Goal: Information Seeking & Learning: Learn about a topic

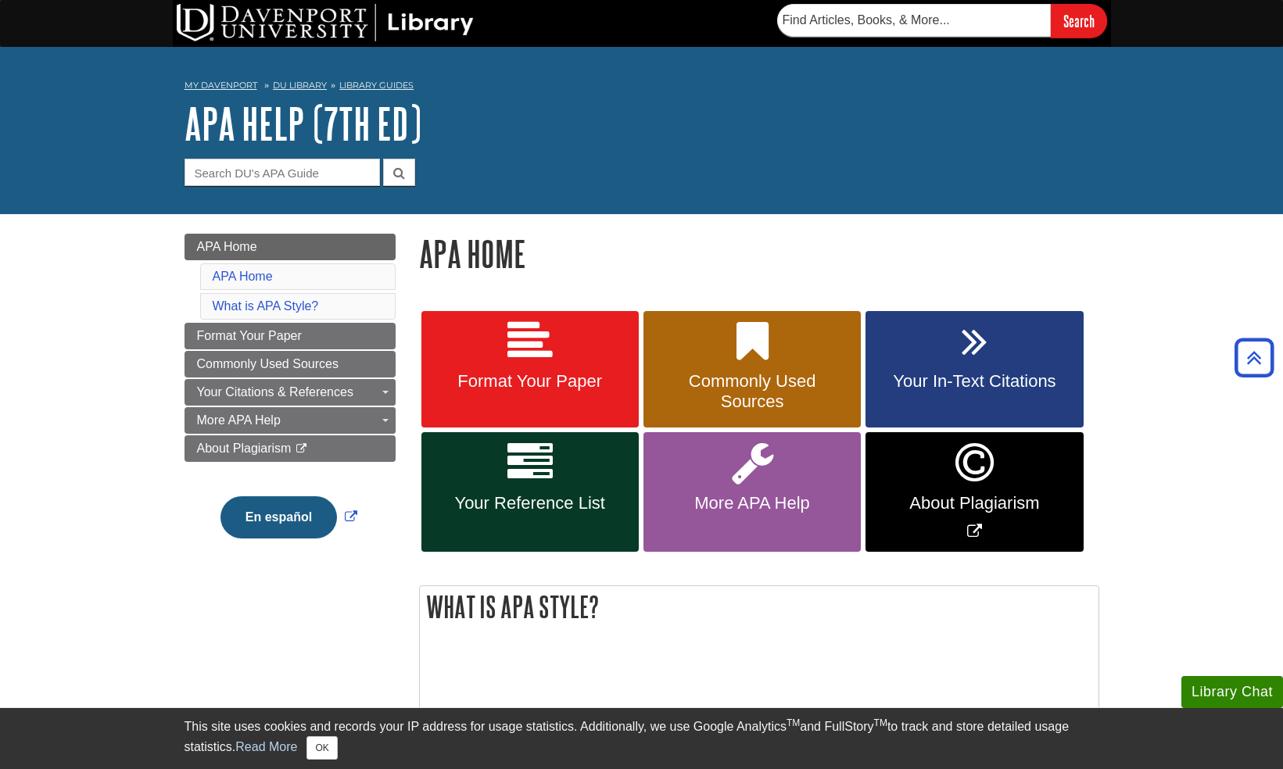
scroll to position [547, 0]
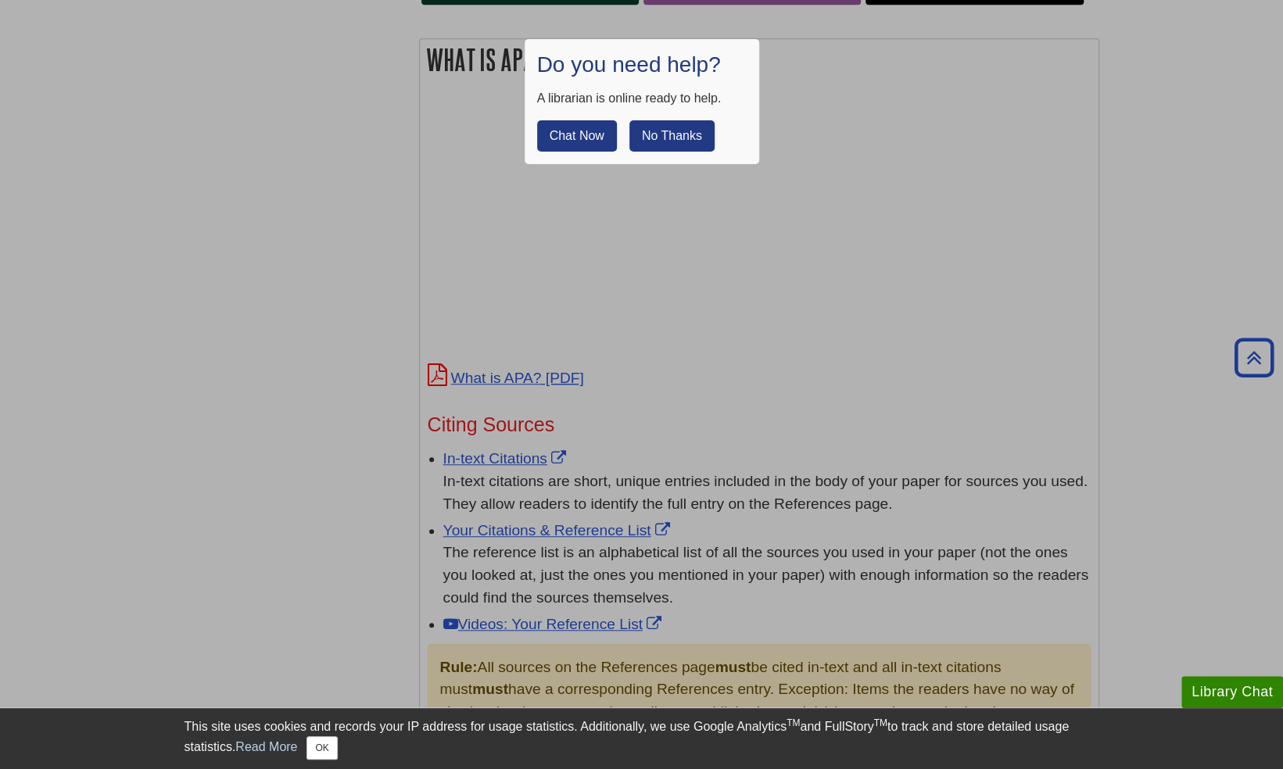
click at [689, 131] on button "No Thanks" at bounding box center [671, 135] width 85 height 31
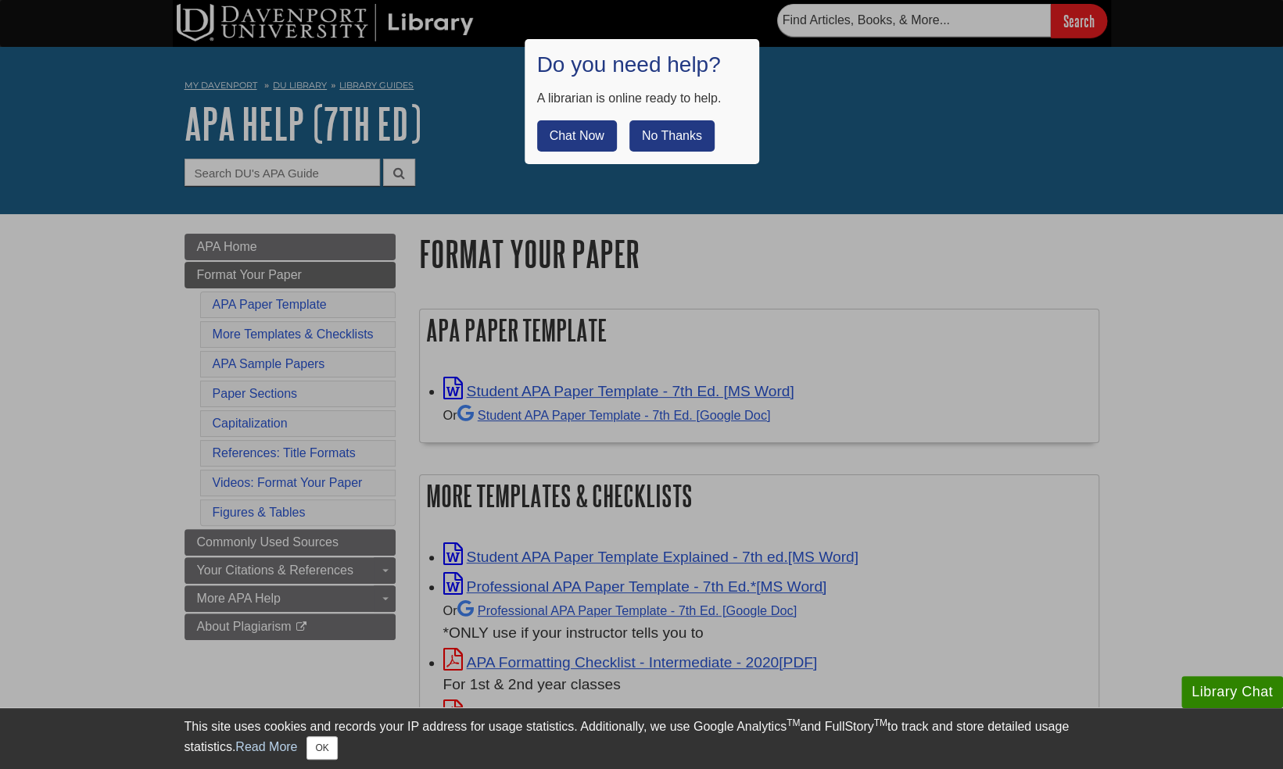
click at [648, 128] on button "No Thanks" at bounding box center [671, 135] width 85 height 31
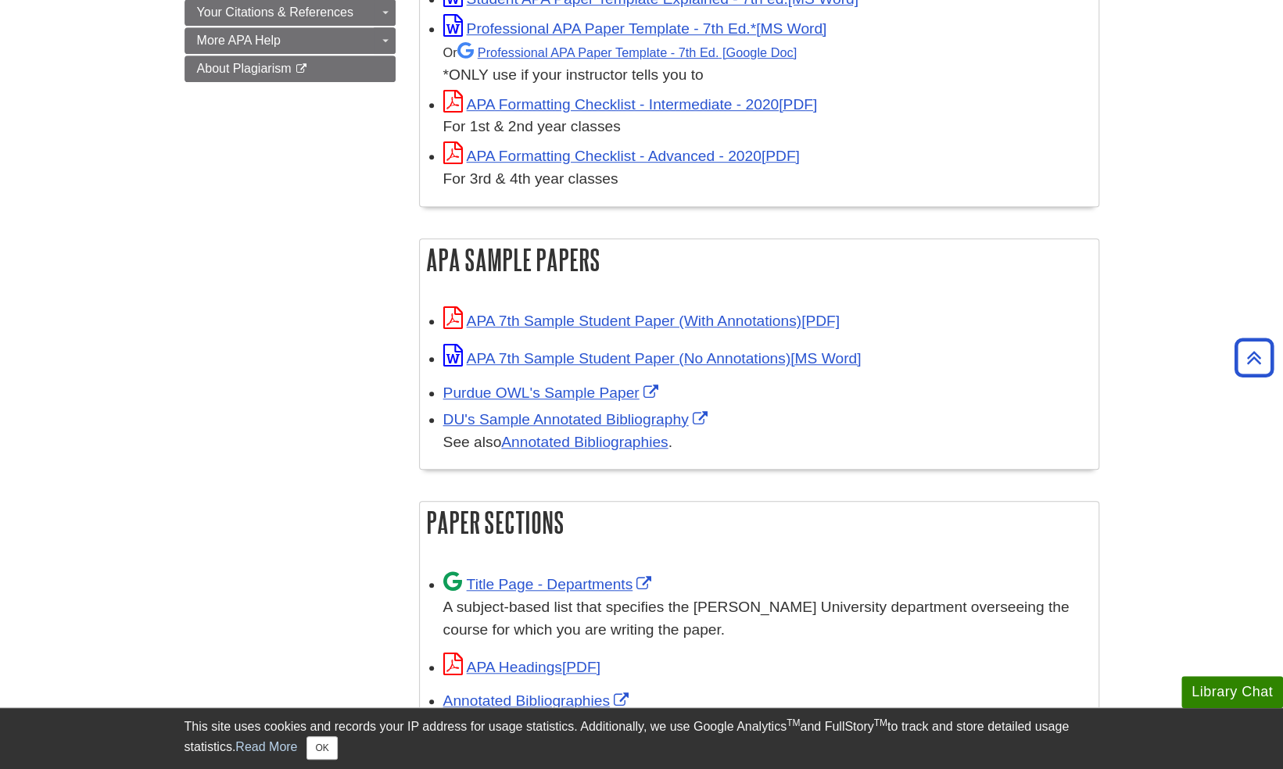
scroll to position [547, 0]
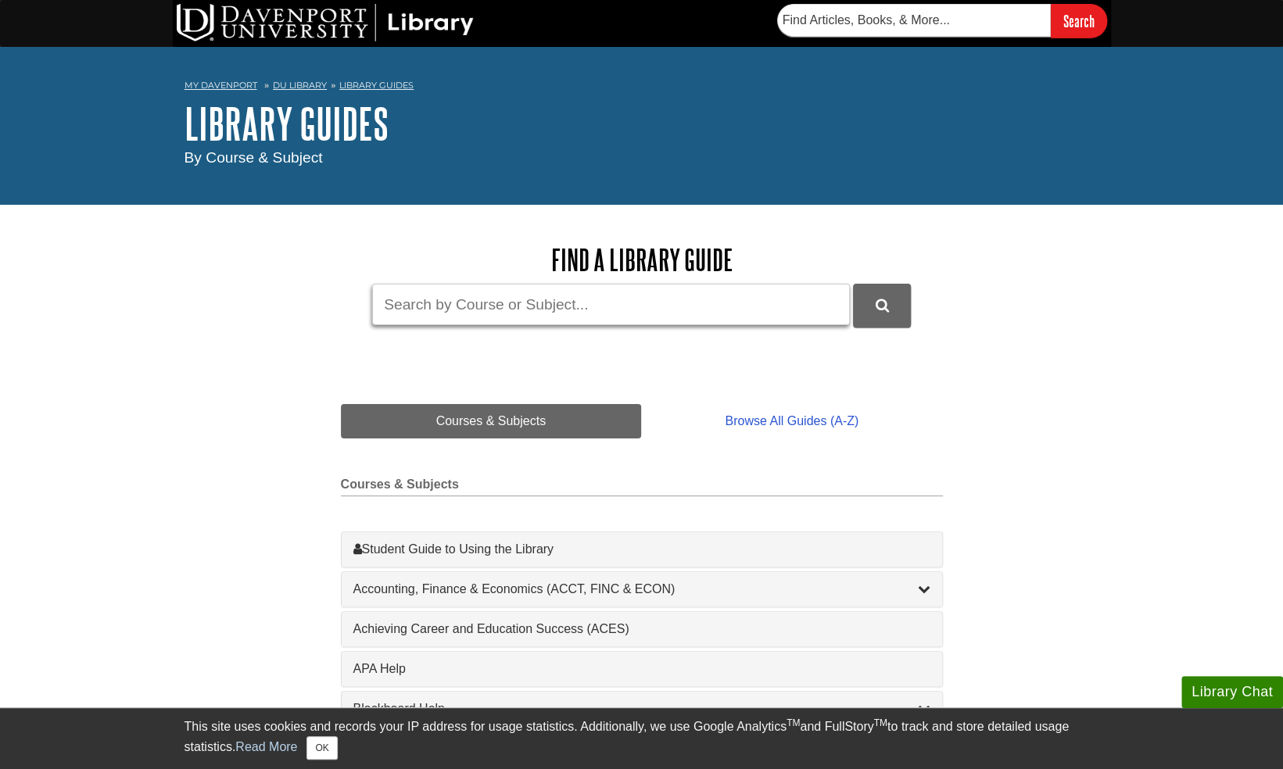
click at [586, 311] on input "Guide Search Terms" at bounding box center [611, 304] width 478 height 41
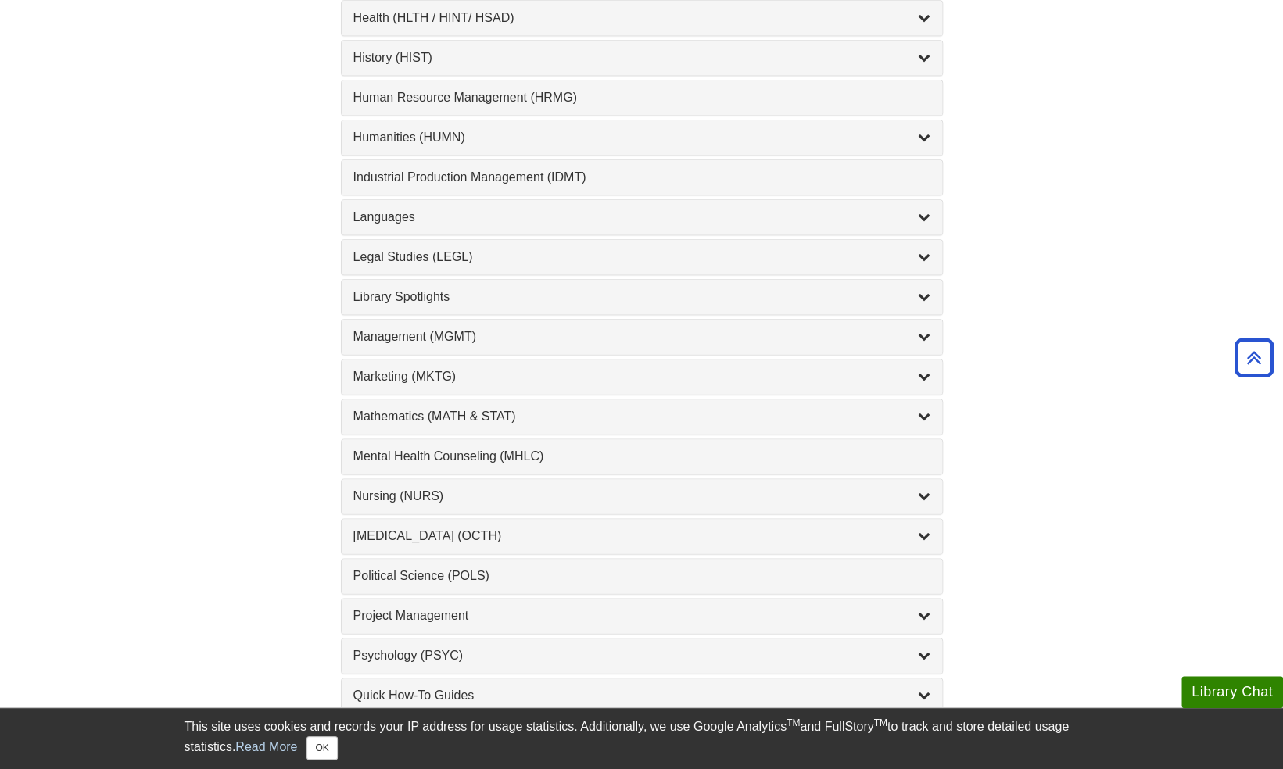
scroll to position [1095, 0]
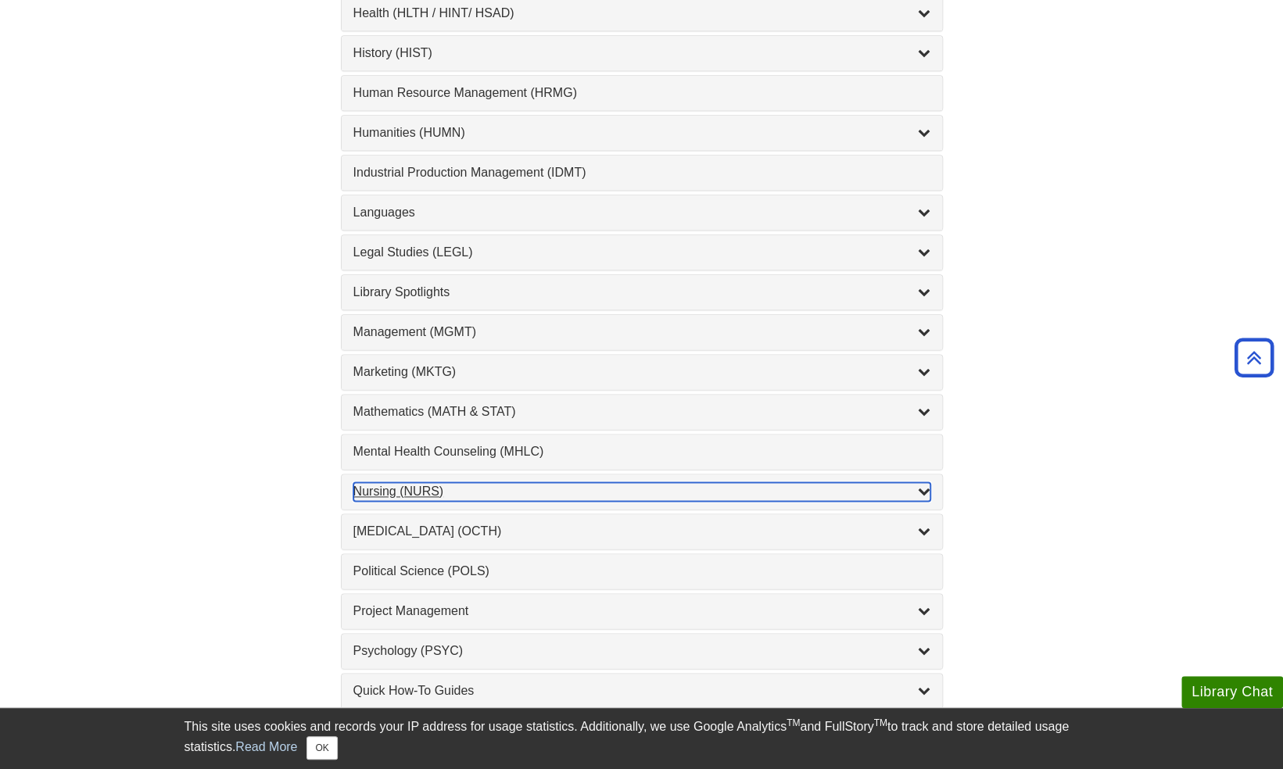
click at [416, 482] on div "Nursing (NURS) , 14 guides" at bounding box center [641, 491] width 577 height 19
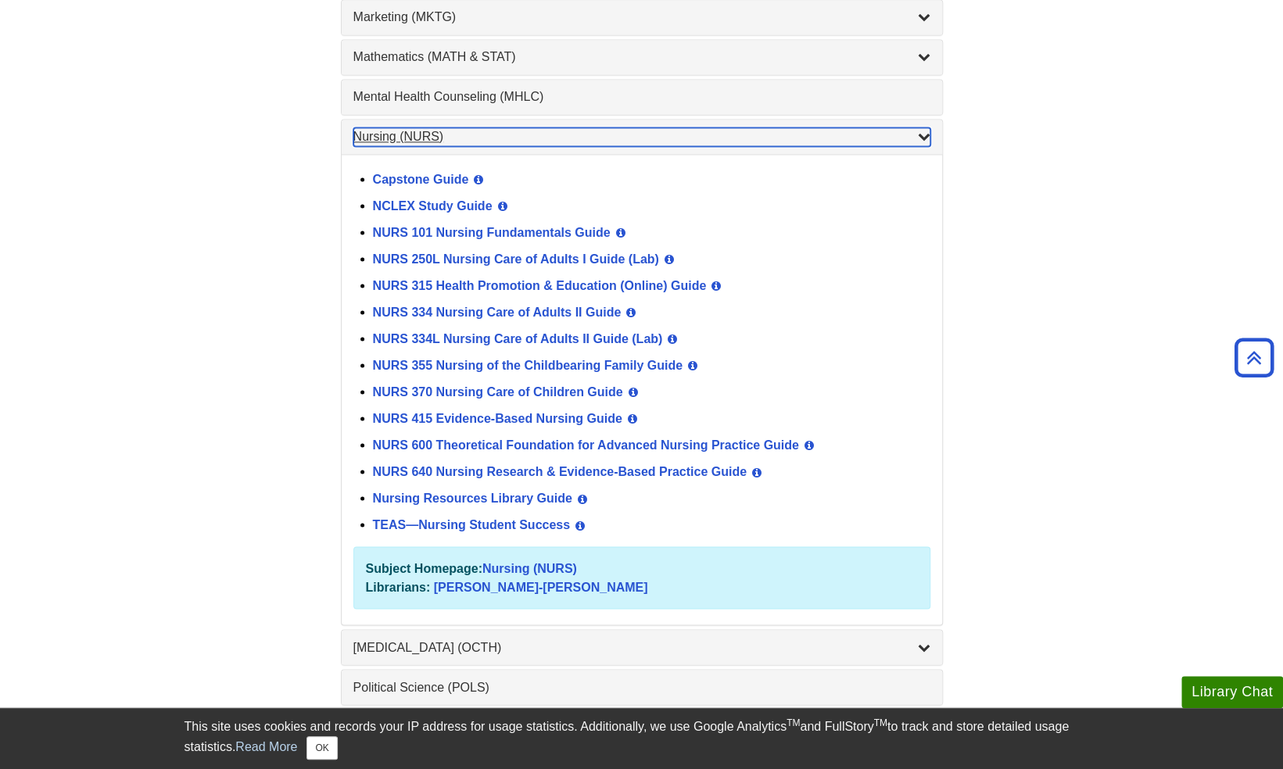
scroll to position [1485, 0]
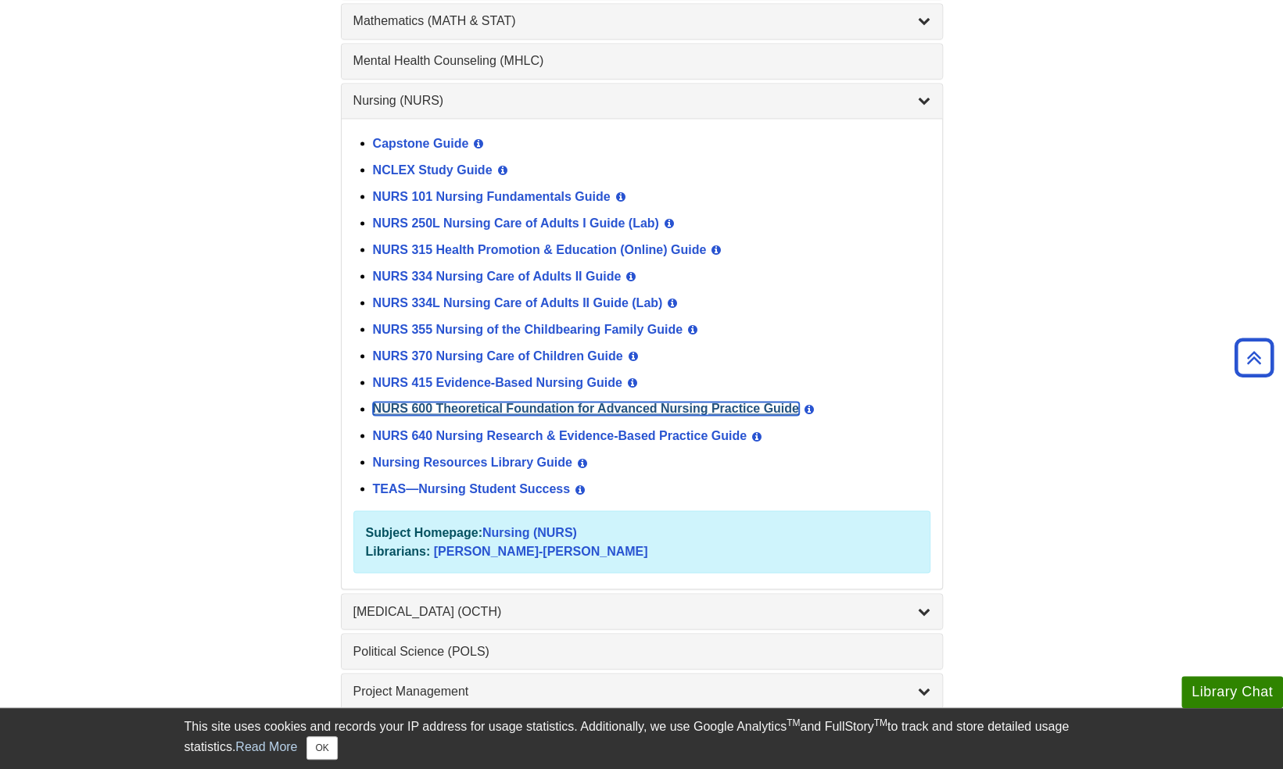
click at [414, 402] on link "NURS 600 Theoretical Foundation for Advanced Nursing Practice Guide" at bounding box center [586, 408] width 426 height 13
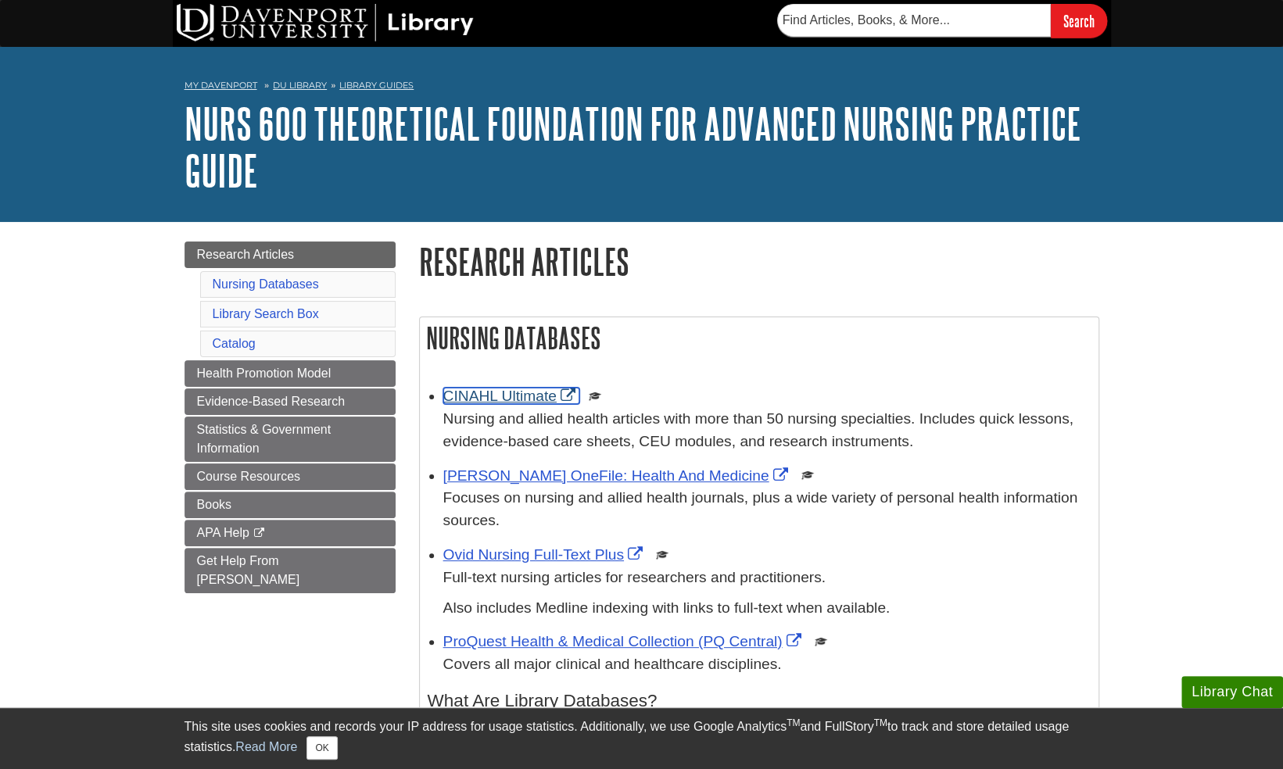
click at [518, 391] on link "CINAHL Ultimate" at bounding box center [511, 396] width 136 height 16
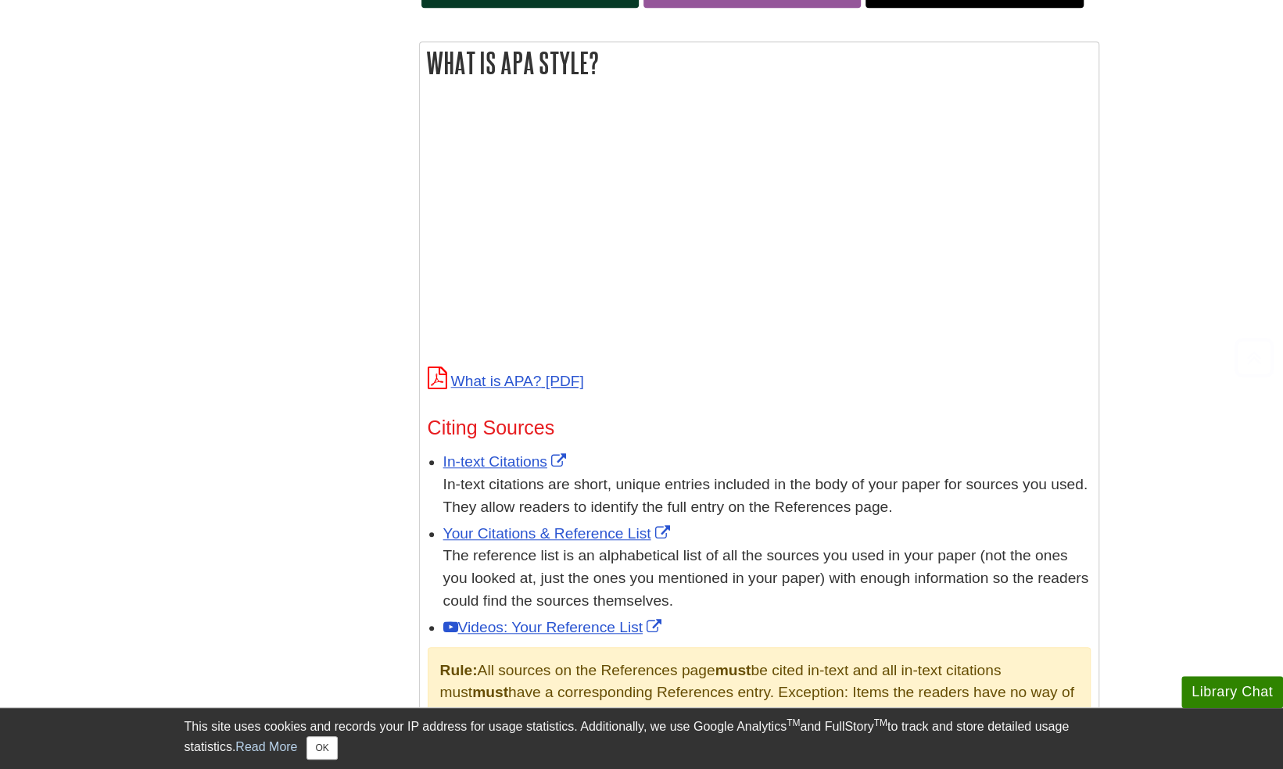
scroll to position [547, 0]
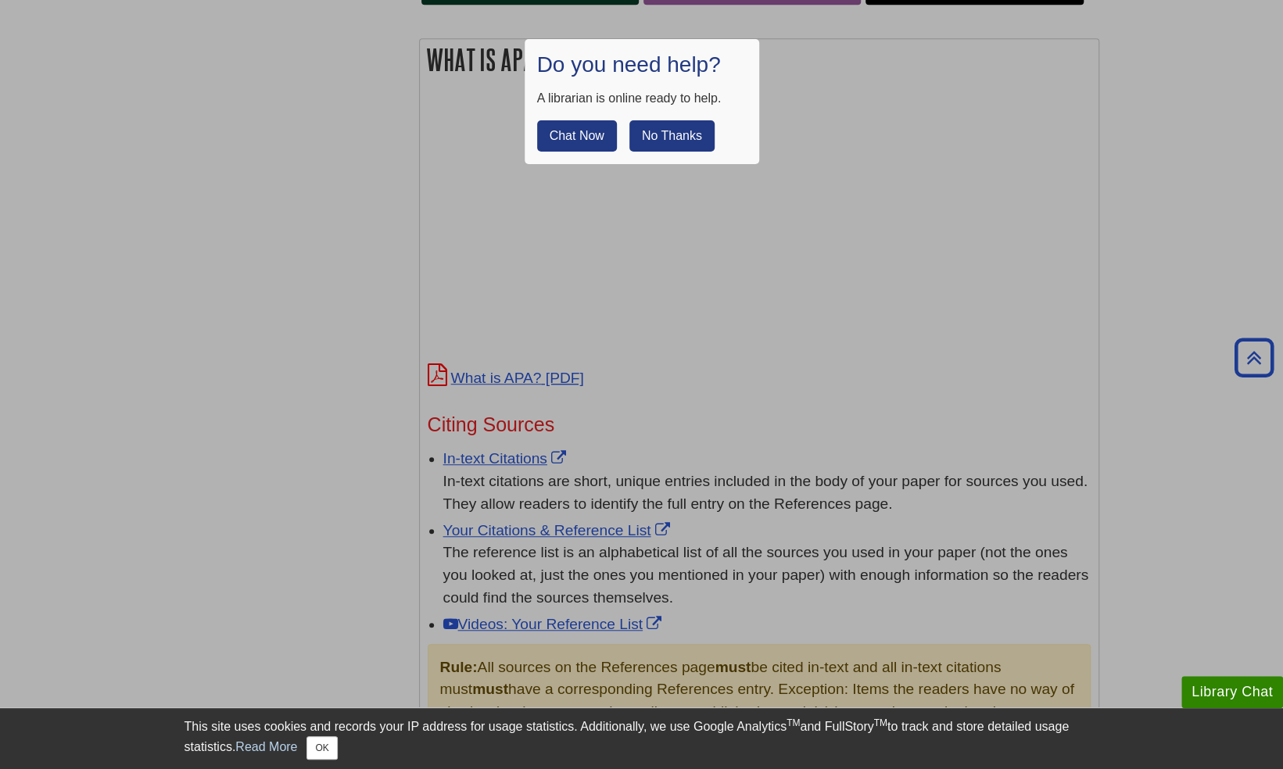
click at [642, 123] on button "No Thanks" at bounding box center [671, 135] width 85 height 31
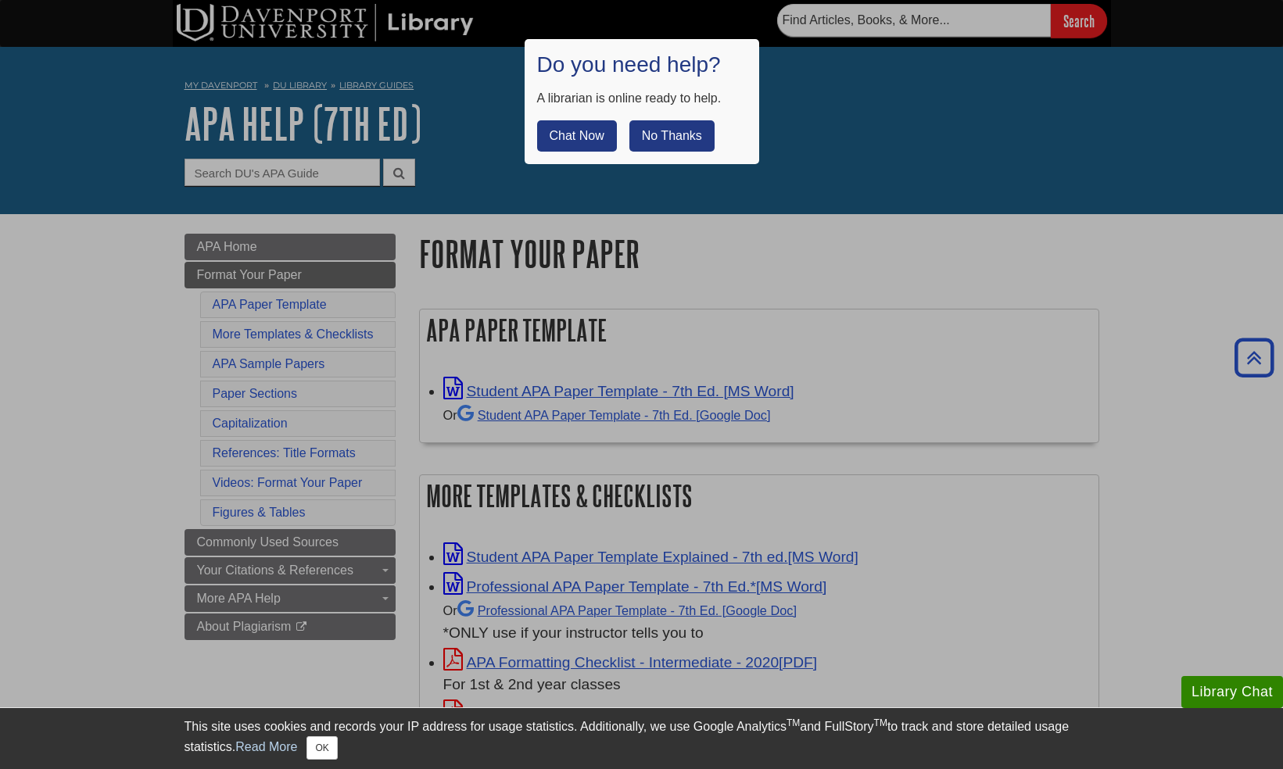
scroll to position [547, 0]
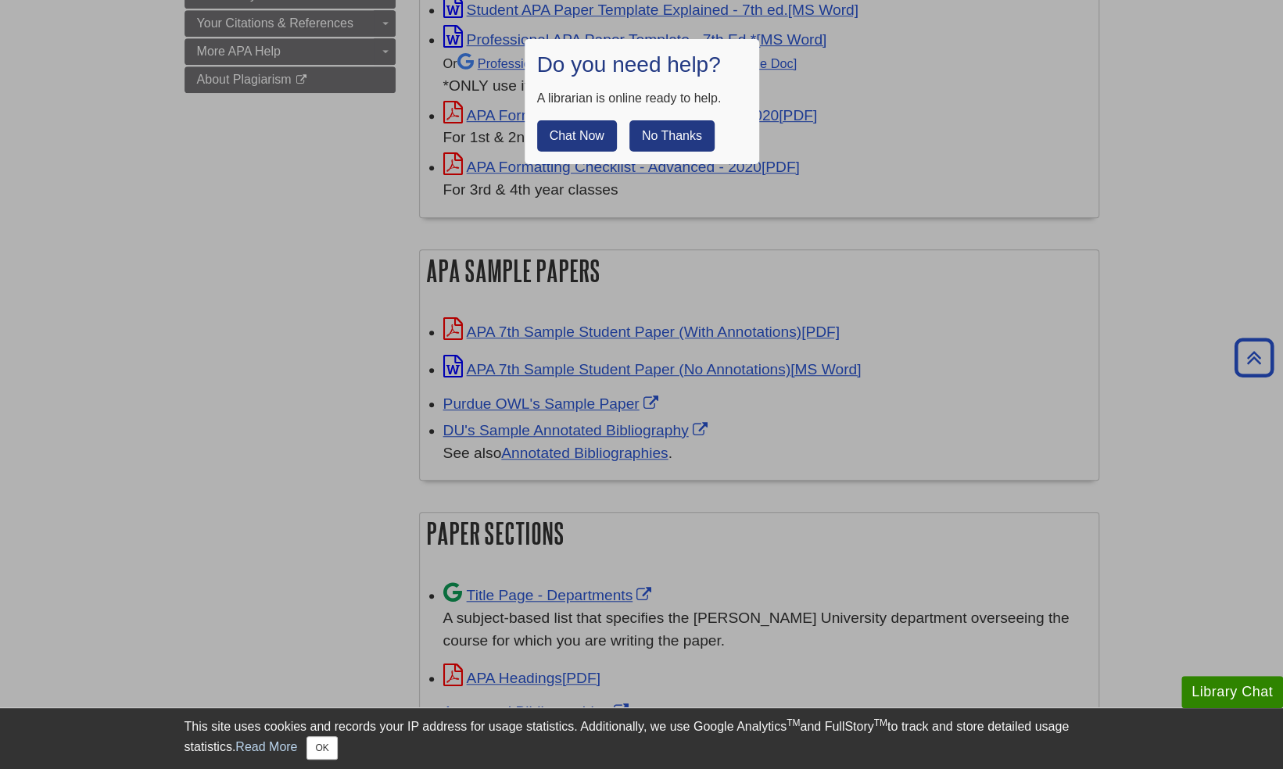
click at [632, 121] on button "No Thanks" at bounding box center [671, 135] width 85 height 31
